Goal: Task Accomplishment & Management: Manage account settings

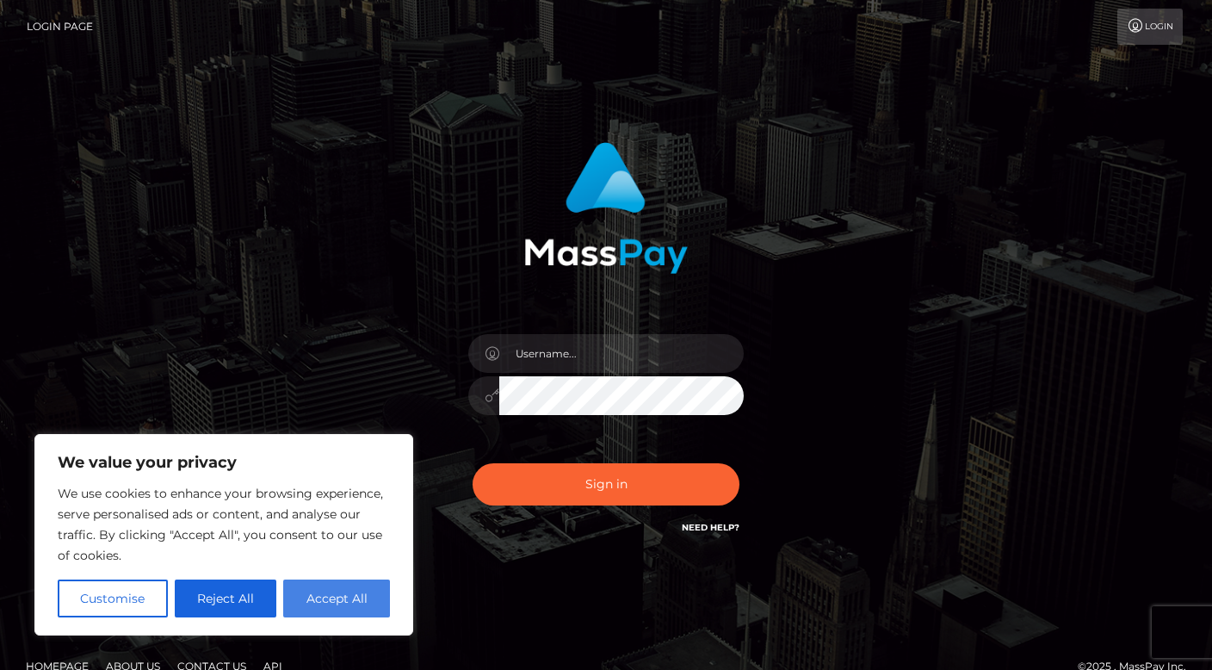
click at [320, 604] on button "Accept All" at bounding box center [336, 598] width 107 height 38
checkbox input "true"
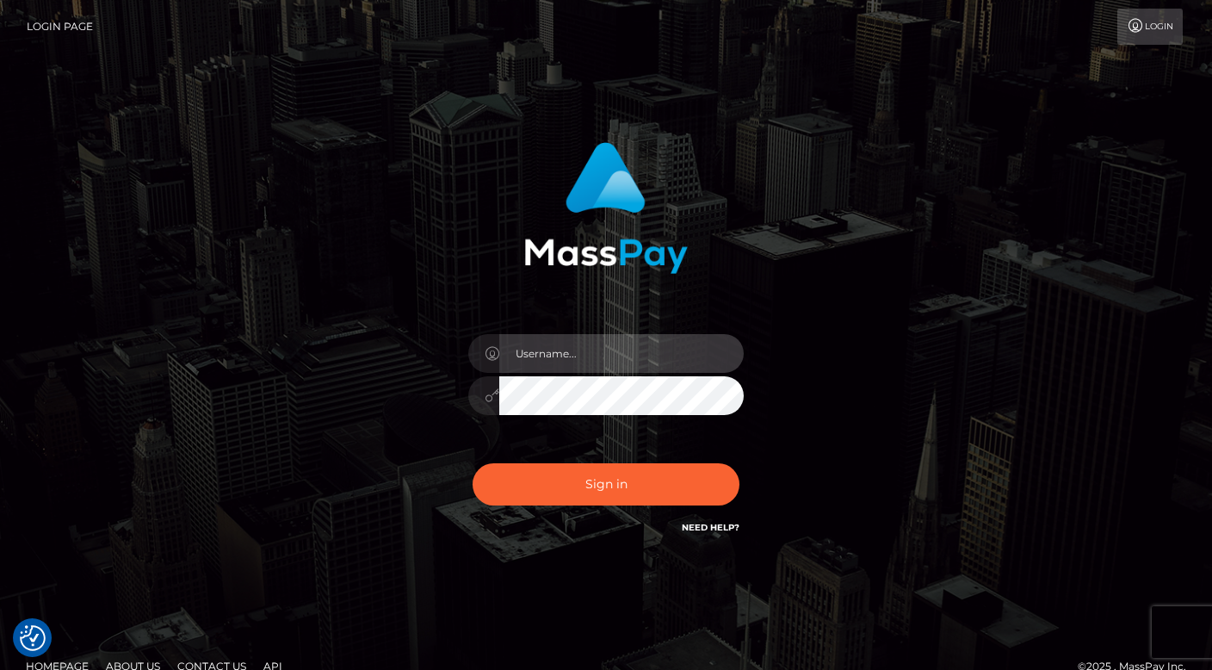
click at [556, 358] on input "text" at bounding box center [621, 353] width 245 height 39
type input "latexbarbie@outlook.com"
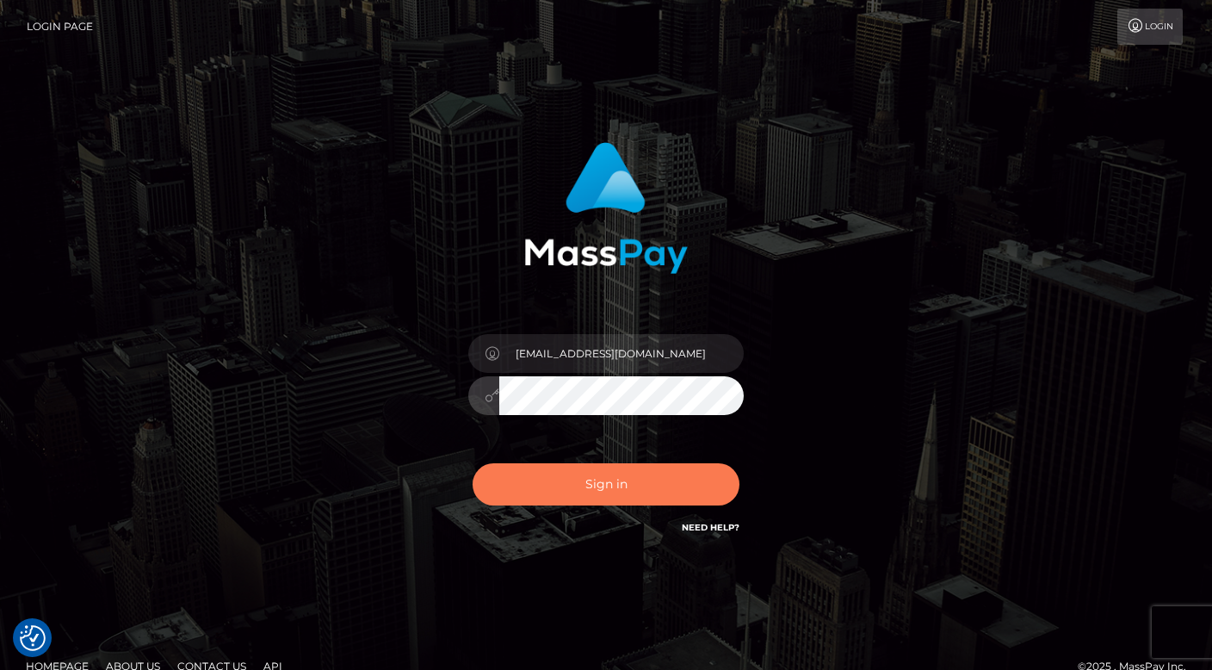
click at [511, 472] on button "Sign in" at bounding box center [606, 484] width 267 height 42
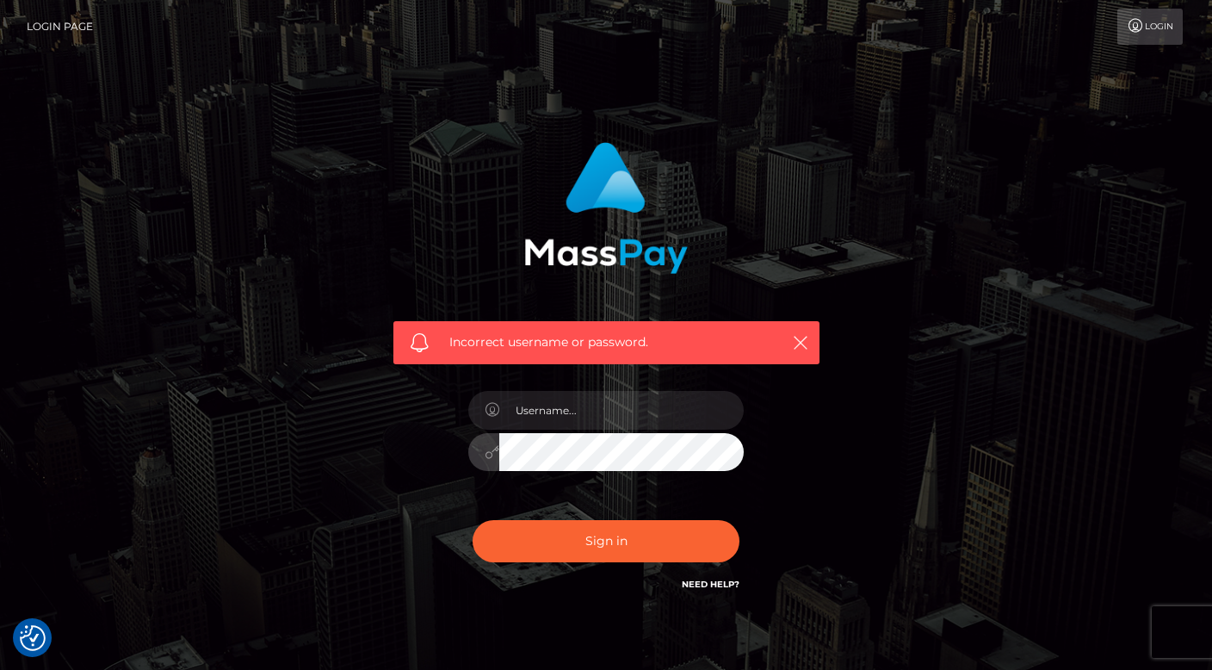
click at [473, 520] on button "Sign in" at bounding box center [606, 541] width 267 height 42
click at [573, 425] on input "text" at bounding box center [621, 410] width 245 height 39
type input "latexbarbie@outlook.com"
click at [480, 454] on div at bounding box center [606, 450] width 276 height 34
click at [473, 520] on button "Sign in" at bounding box center [606, 541] width 267 height 42
